Goal: Check status: Check status

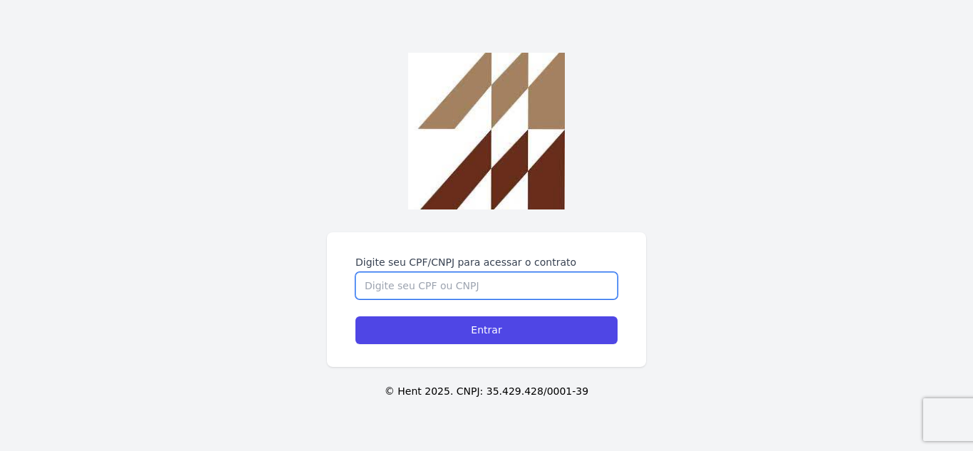
click at [473, 289] on input "Digite seu CPF/CNPJ para acessar o contrato" at bounding box center [486, 285] width 262 height 27
type input "46610024820"
click at [355, 316] on input "Entrar" at bounding box center [486, 330] width 262 height 28
drag, startPoint x: 479, startPoint y: 290, endPoint x: 468, endPoint y: 293, distance: 11.1
click at [479, 289] on input "Digite seu CPF/CNPJ para acessar o contrato" at bounding box center [486, 285] width 262 height 27
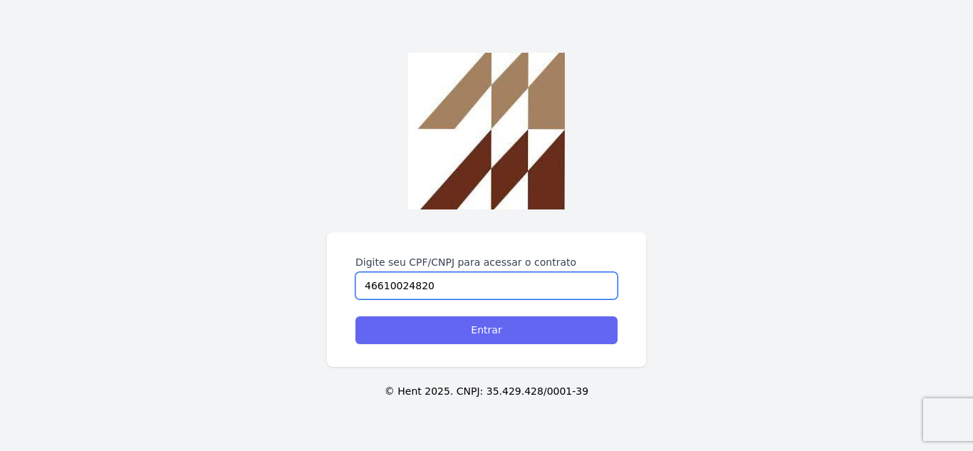
type input "46610024820"
click at [489, 325] on input "Entrar" at bounding box center [486, 330] width 262 height 28
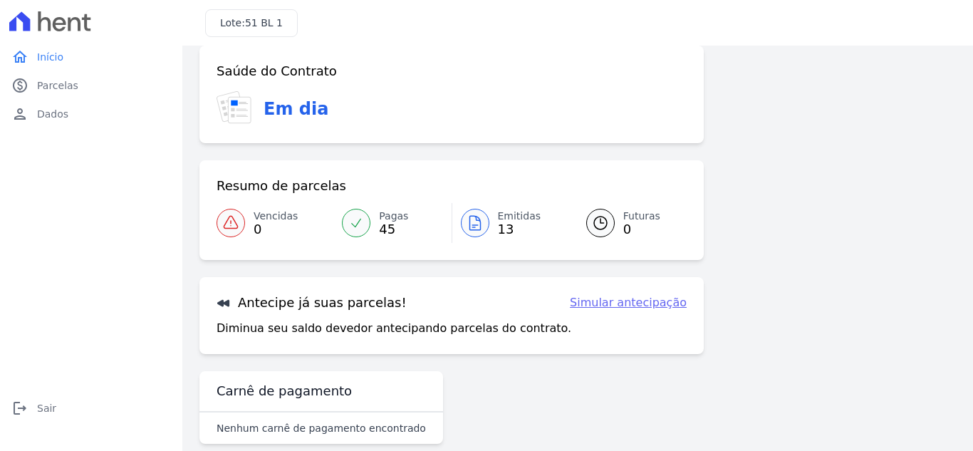
scroll to position [93, 0]
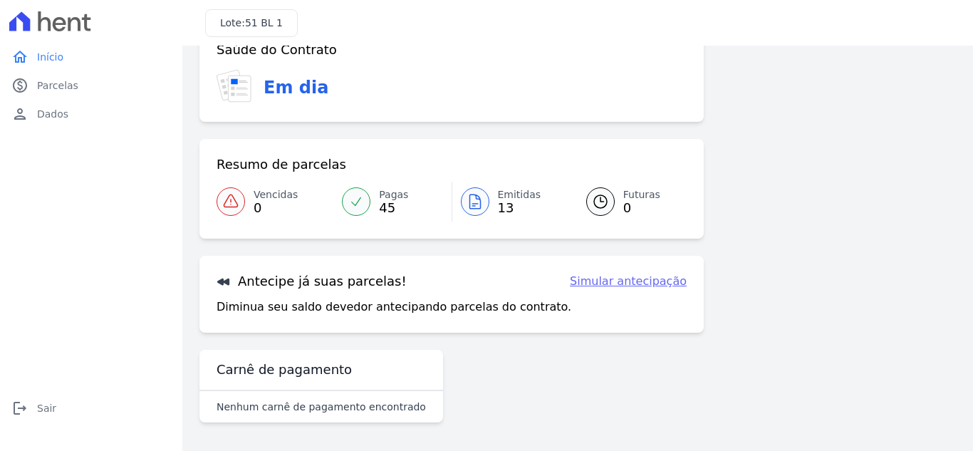
click at [501, 209] on span "13" at bounding box center [519, 207] width 43 height 11
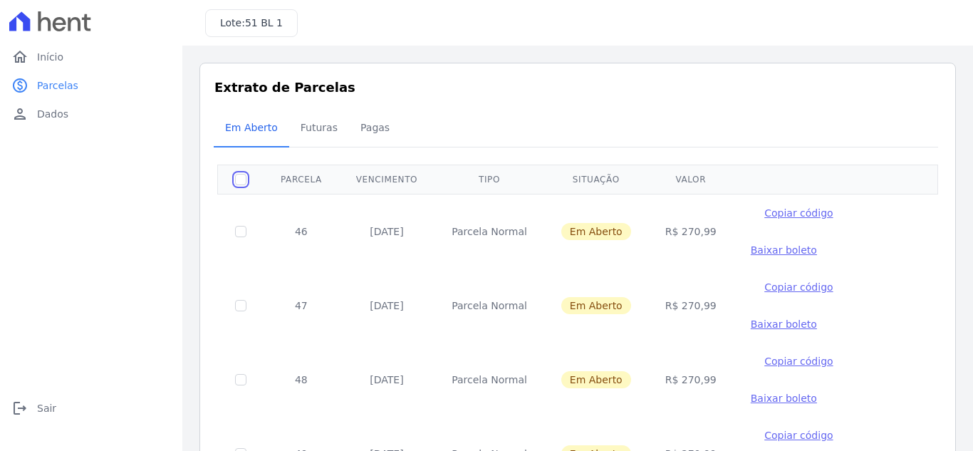
click at [240, 182] on input "checkbox" at bounding box center [240, 179] width 11 height 11
checkbox input "true"
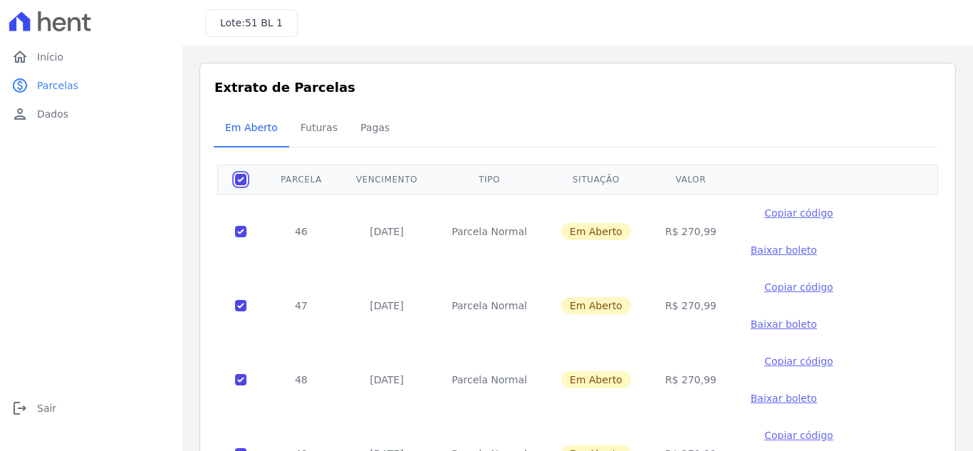
checkbox input "true"
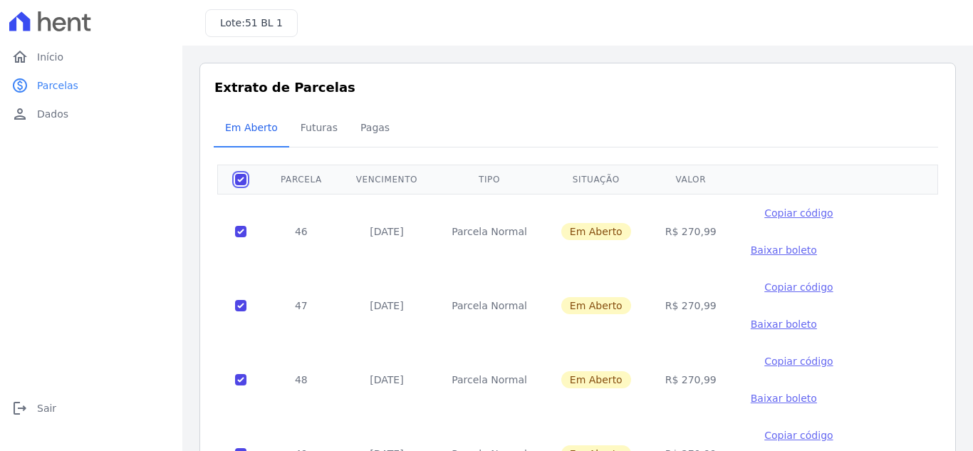
checkbox input "true"
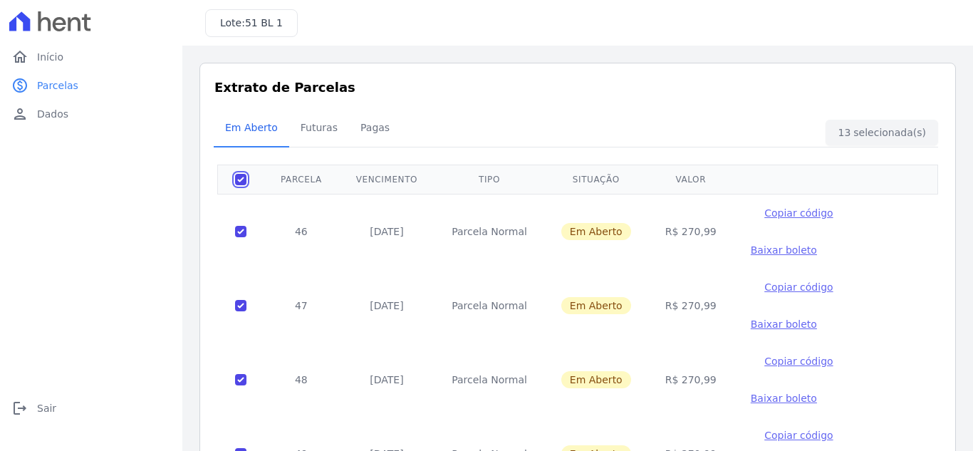
click at [240, 182] on input "checkbox" at bounding box center [240, 179] width 11 height 11
checkbox input "false"
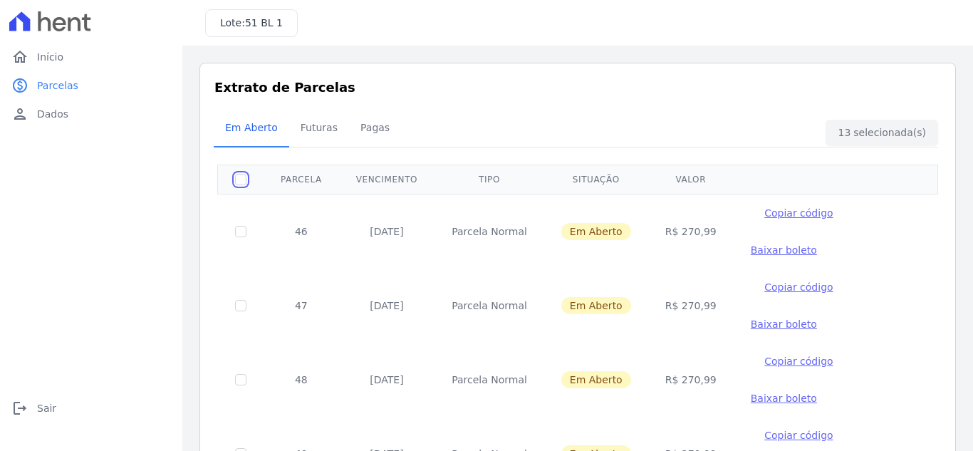
checkbox input "false"
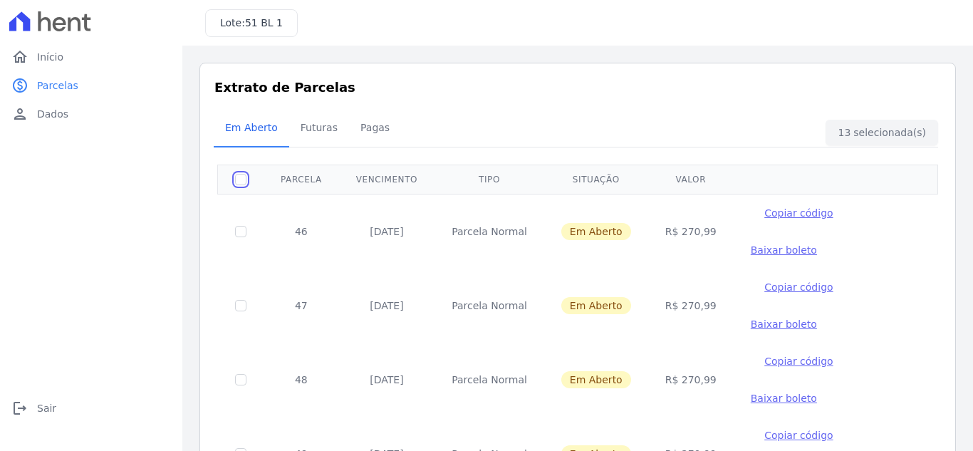
checkbox input "false"
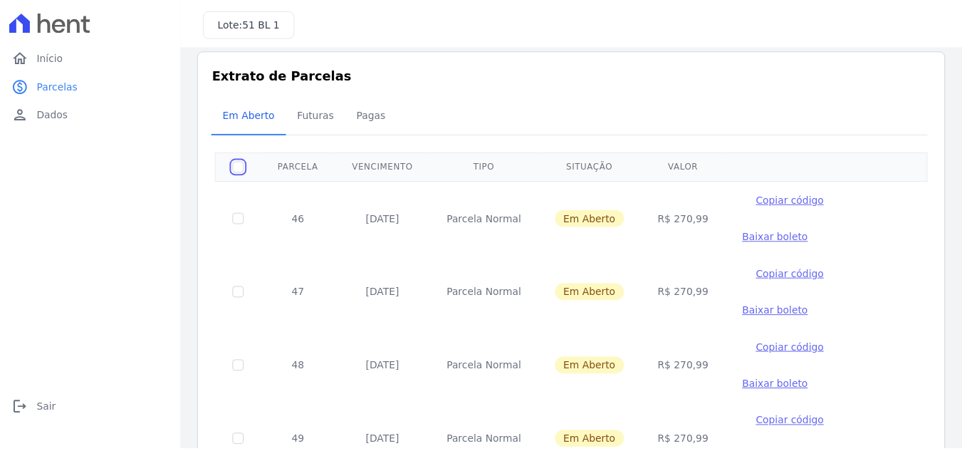
scroll to position [71, 0]
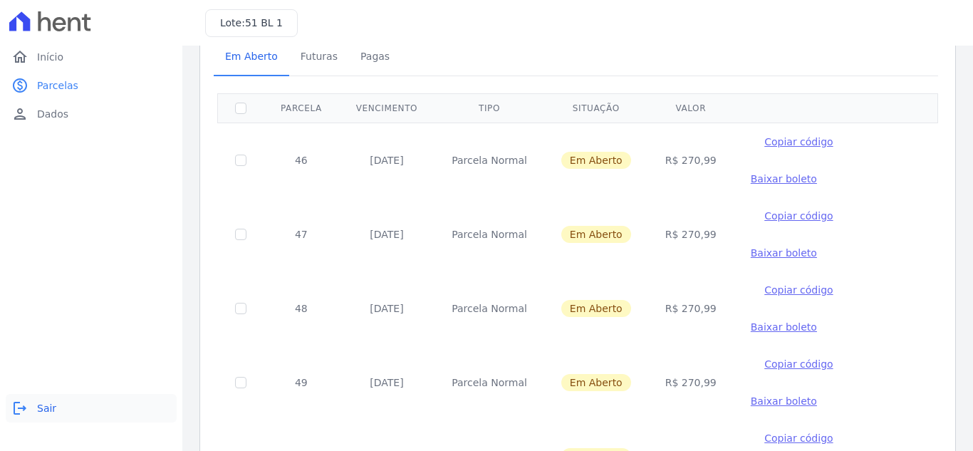
click at [24, 409] on icon "logout" at bounding box center [19, 408] width 17 height 17
